Goal: Task Accomplishment & Management: Manage account settings

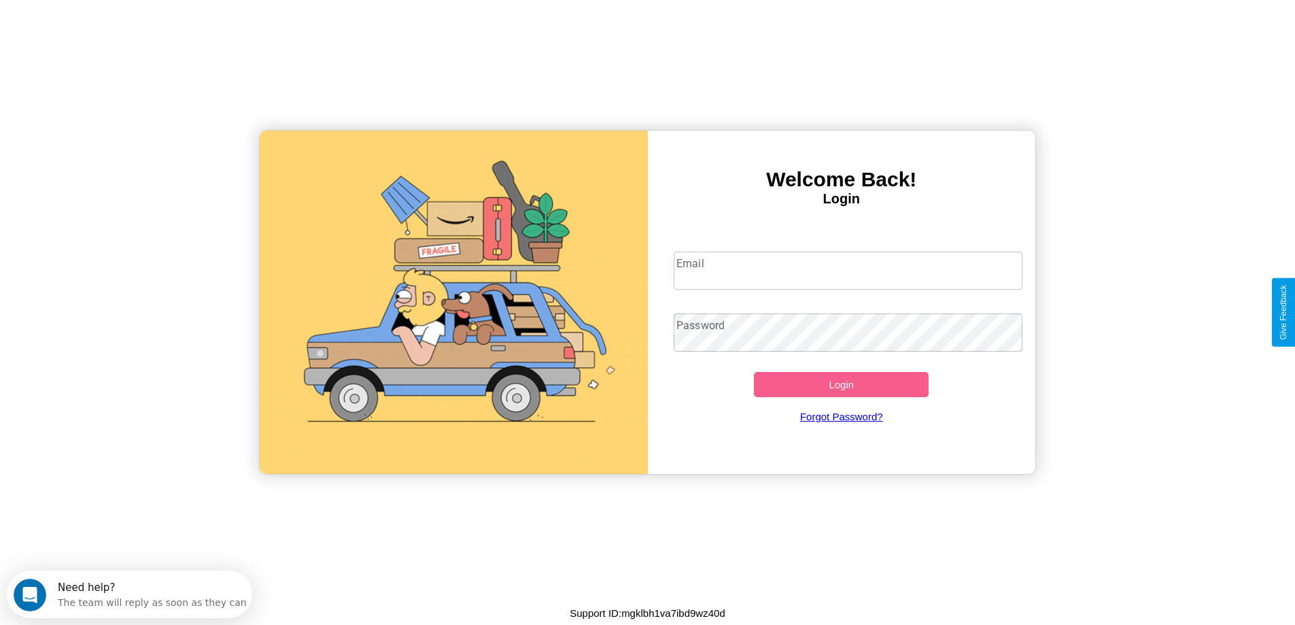
click at [848, 271] on input "Email" at bounding box center [848, 271] width 349 height 38
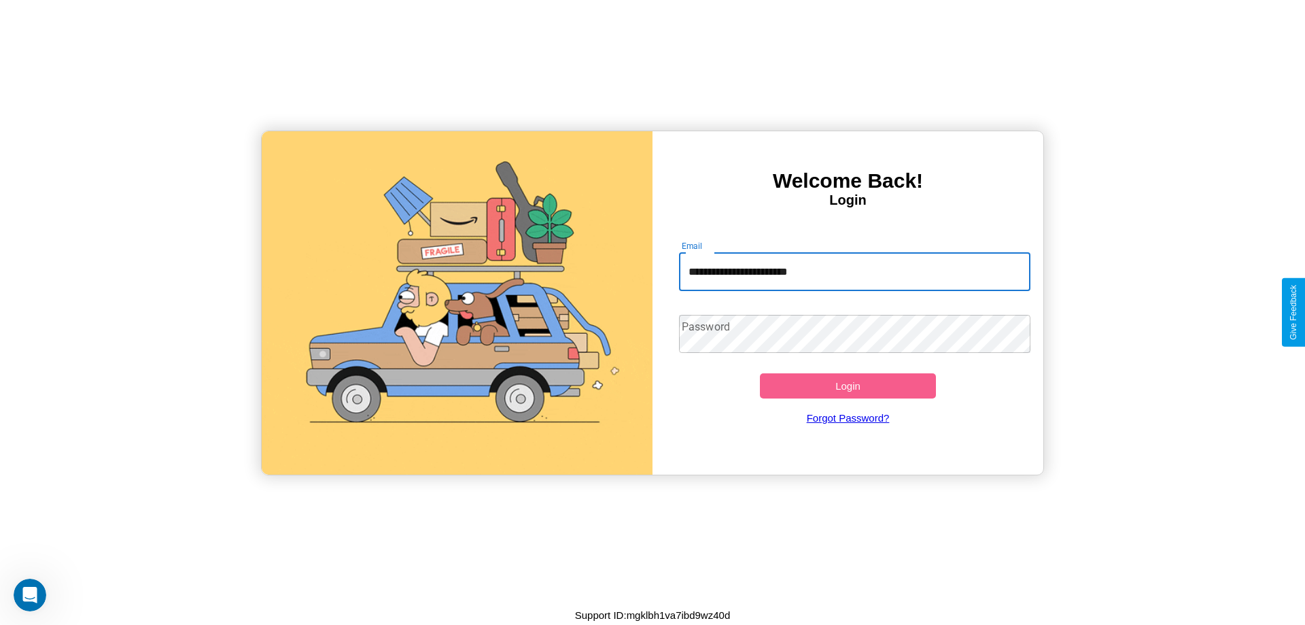
type input "**********"
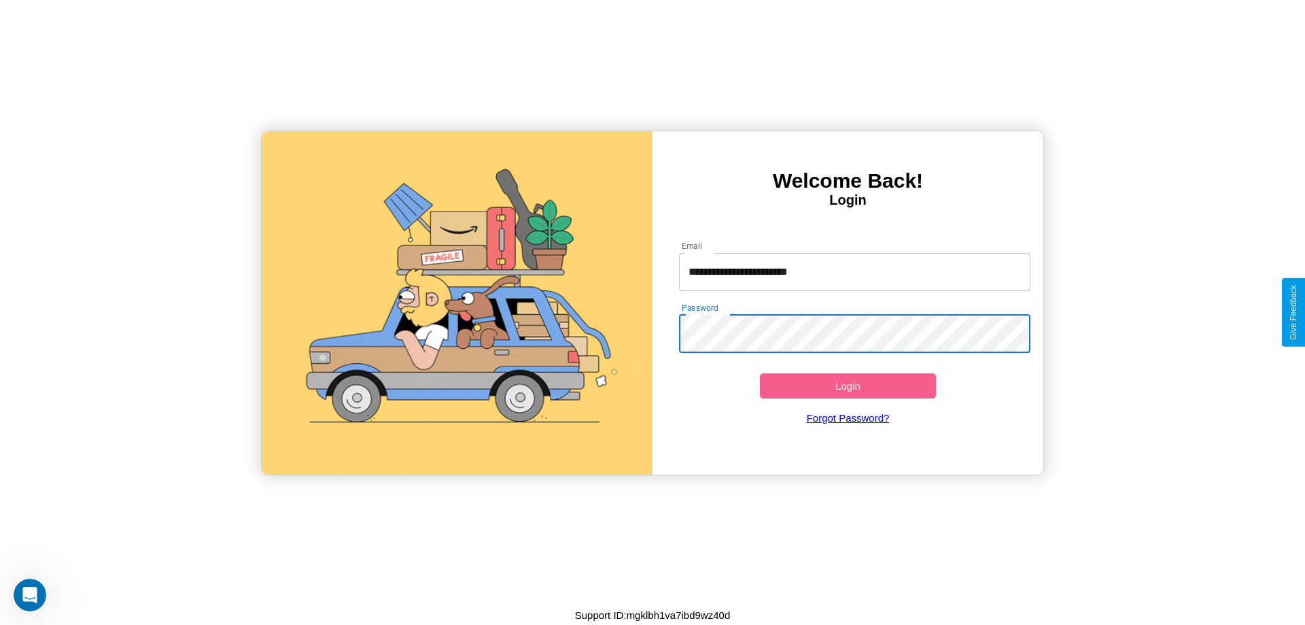
click at [848, 386] on button "Login" at bounding box center [848, 385] width 176 height 25
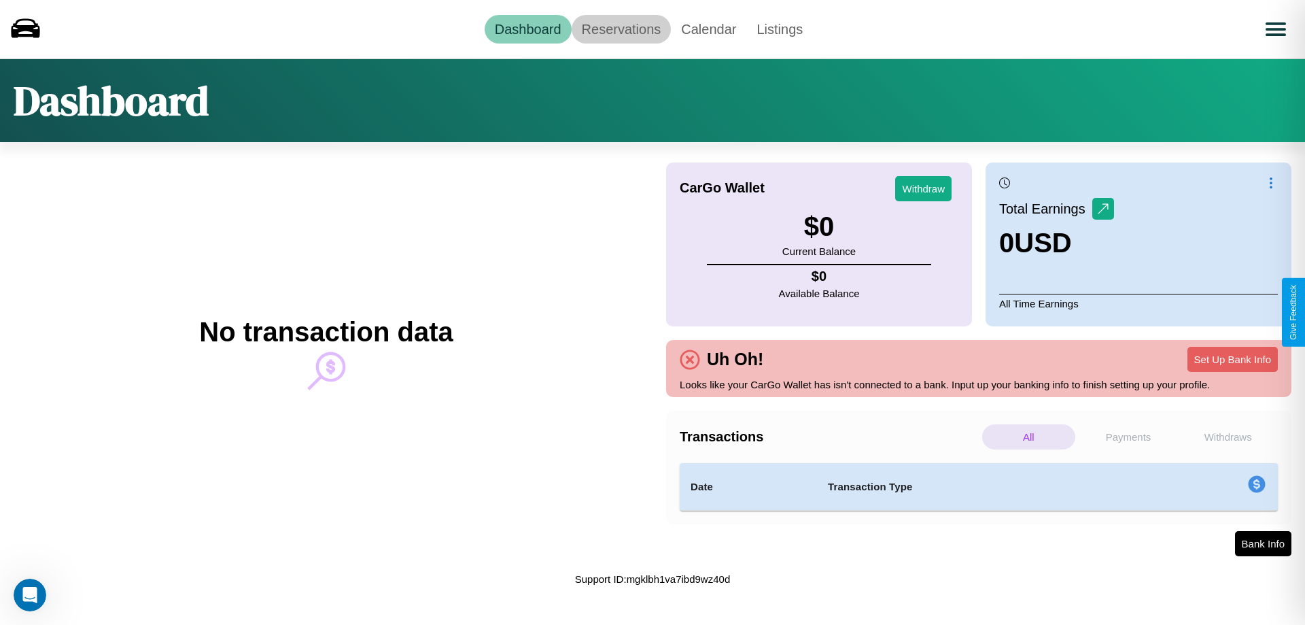
click at [621, 29] on link "Reservations" at bounding box center [622, 29] width 100 height 29
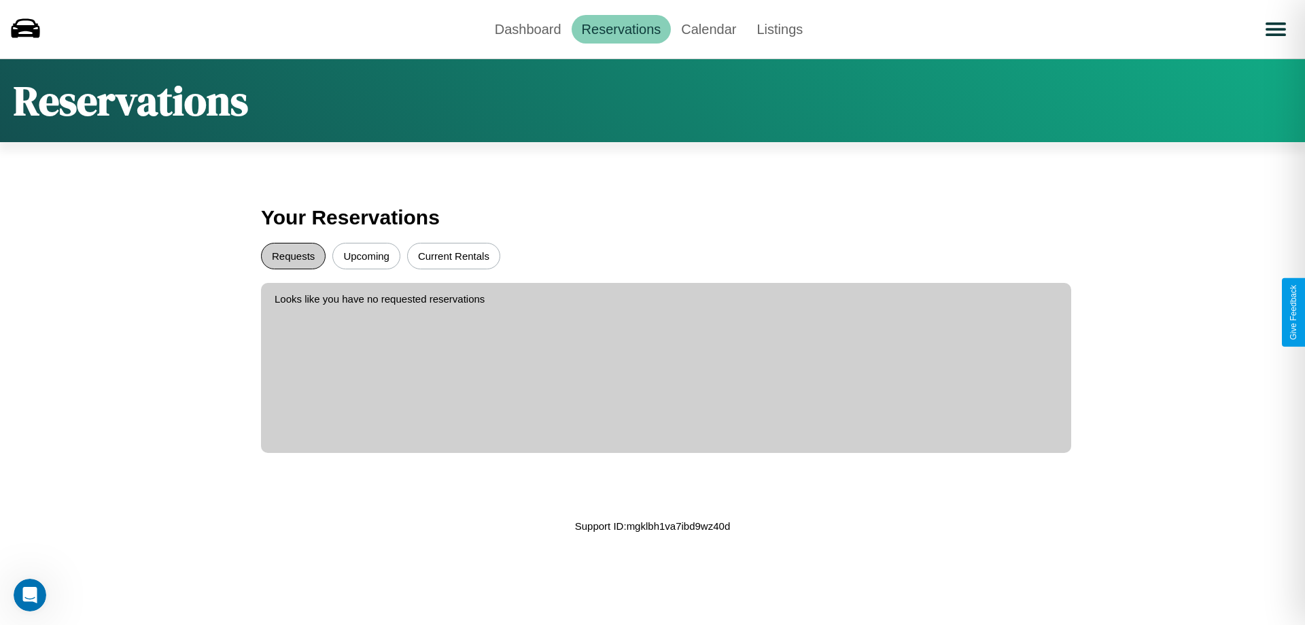
click at [293, 256] on button "Requests" at bounding box center [293, 256] width 65 height 27
click at [366, 256] on button "Upcoming" at bounding box center [366, 256] width 68 height 27
click at [528, 29] on link "Dashboard" at bounding box center [528, 29] width 87 height 29
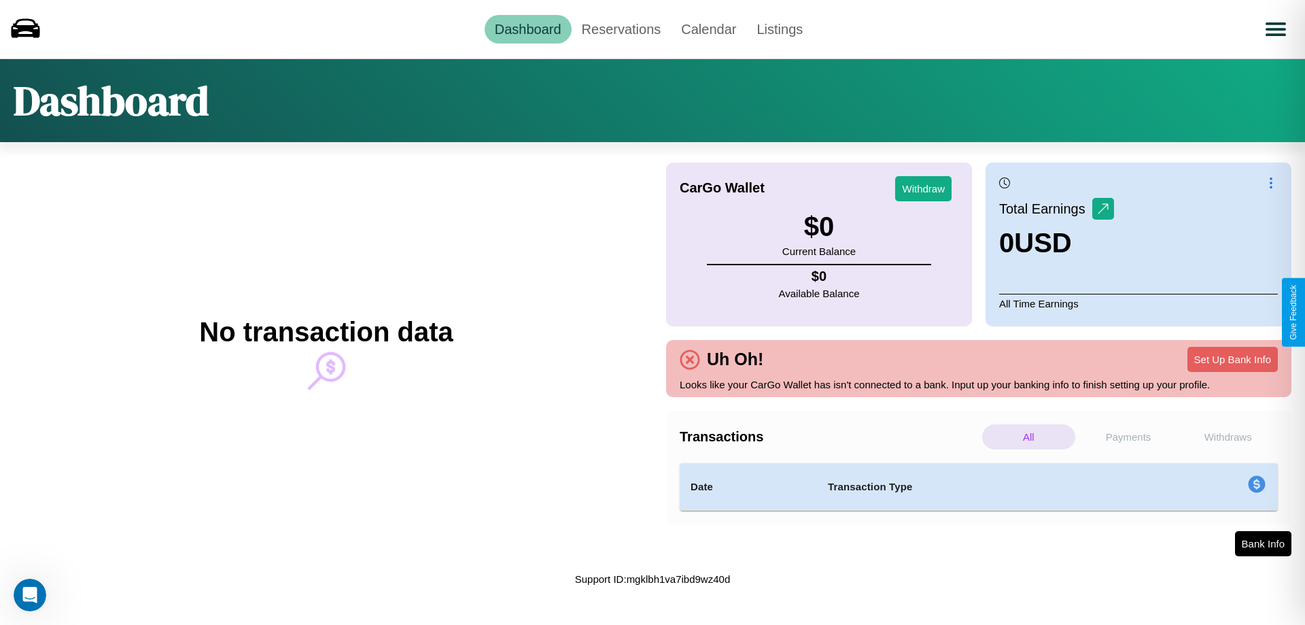
click at [1129, 436] on p "Payments" at bounding box center [1128, 436] width 93 height 25
click at [1228, 436] on p "Withdraws" at bounding box center [1228, 436] width 93 height 25
